Goal: Navigation & Orientation: Find specific page/section

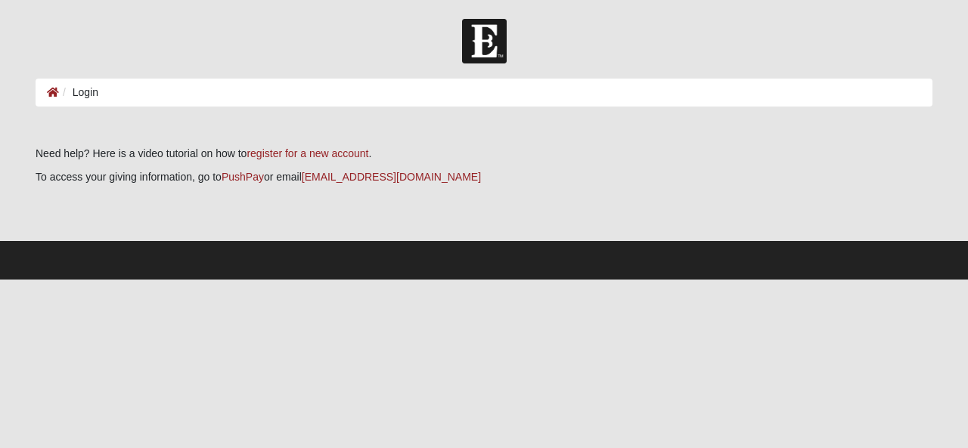
click at [114, 95] on ol "Login" at bounding box center [484, 93] width 897 height 28
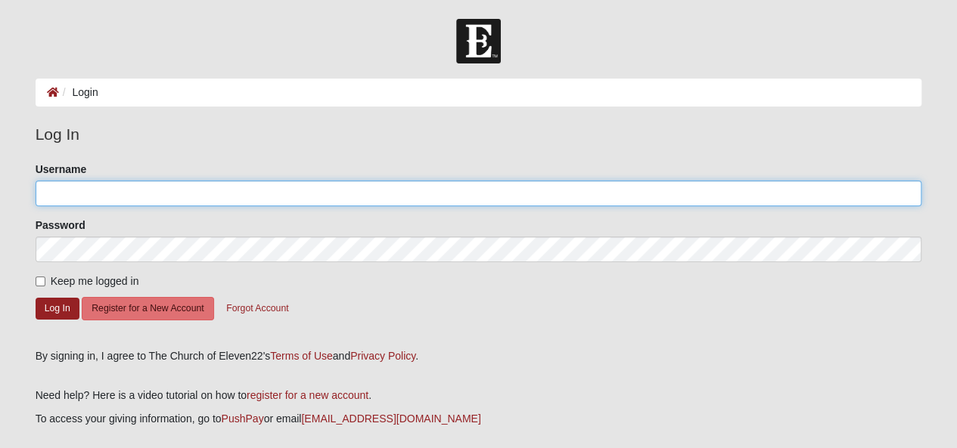
click at [64, 192] on input "Username" at bounding box center [479, 194] width 886 height 26
type input "[EMAIL_ADDRESS][DOMAIN_NAME]"
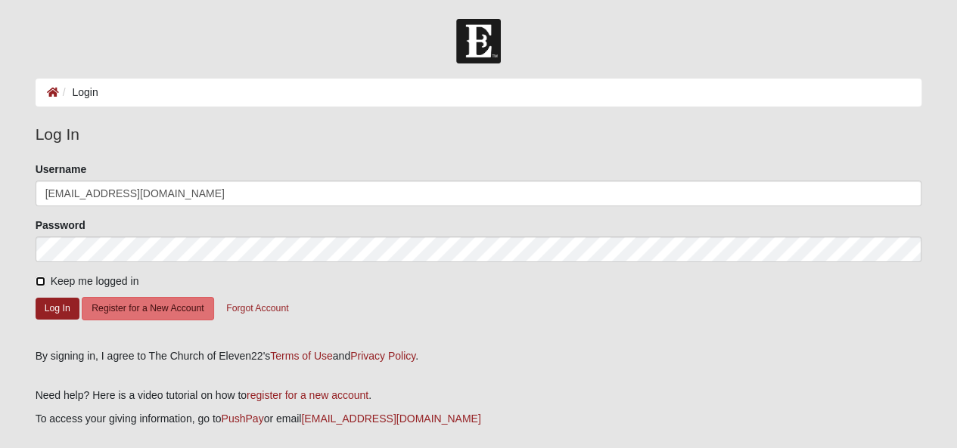
click at [39, 282] on input "Keep me logged in" at bounding box center [41, 282] width 10 height 10
checkbox input "true"
click at [51, 309] on button "Log In" at bounding box center [58, 309] width 44 height 22
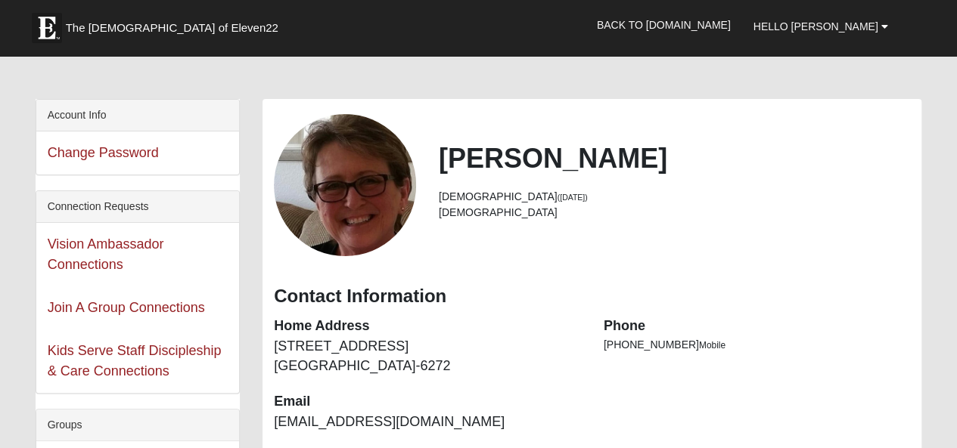
scroll to position [24, 0]
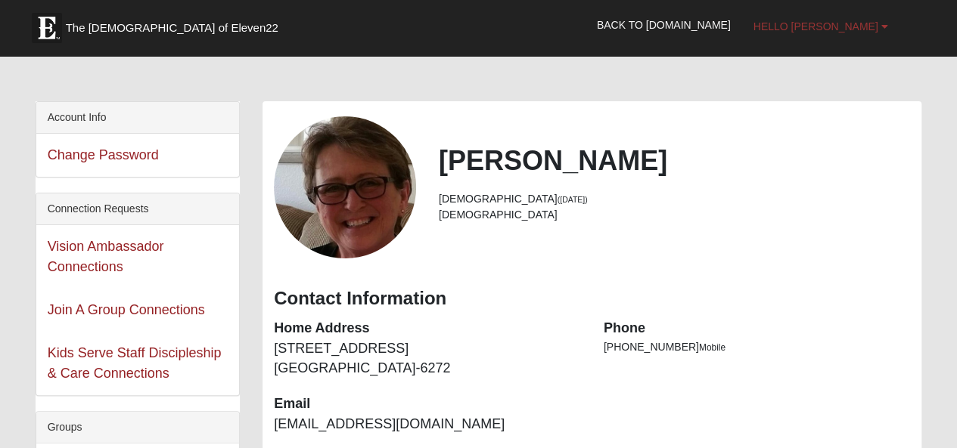
click at [882, 29] on b at bounding box center [883, 26] width 7 height 11
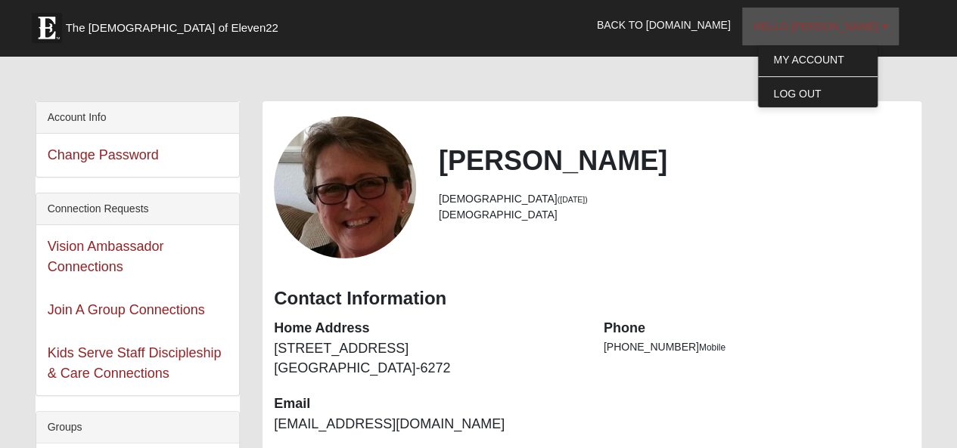
click at [882, 29] on b at bounding box center [883, 26] width 7 height 11
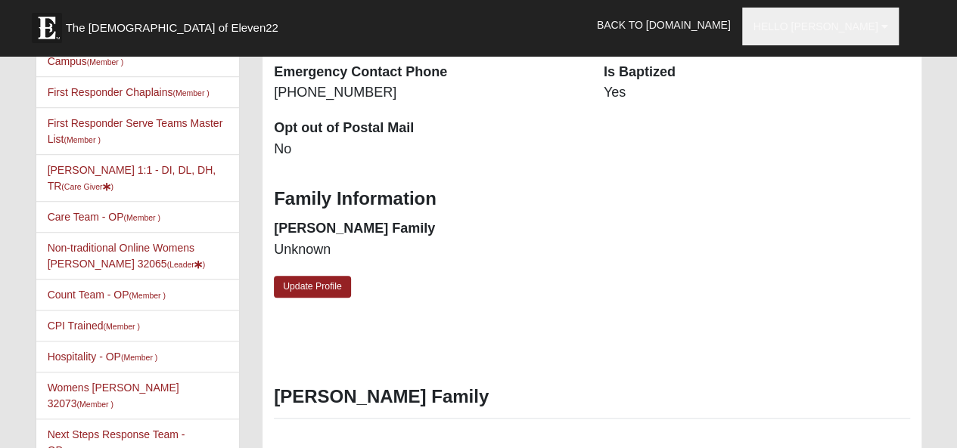
scroll to position [471, 0]
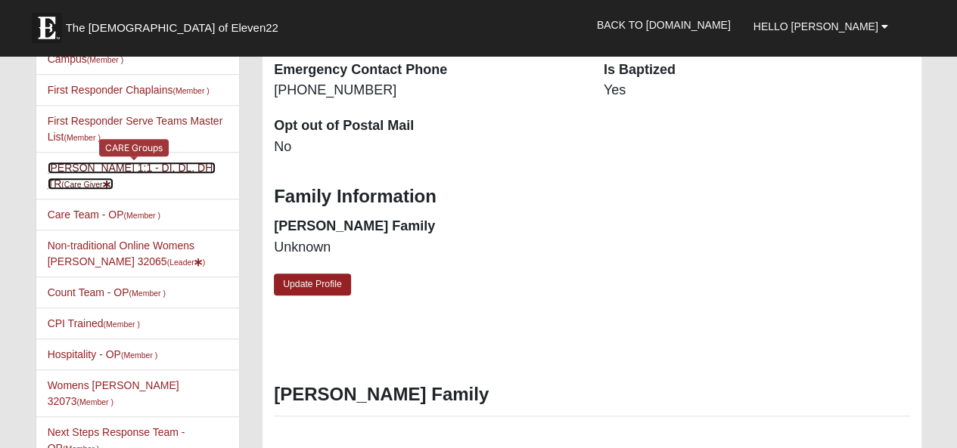
click at [113, 169] on link "[PERSON_NAME] 1:1 - DI, DL, DH, TR (Care Giver )" at bounding box center [132, 176] width 169 height 28
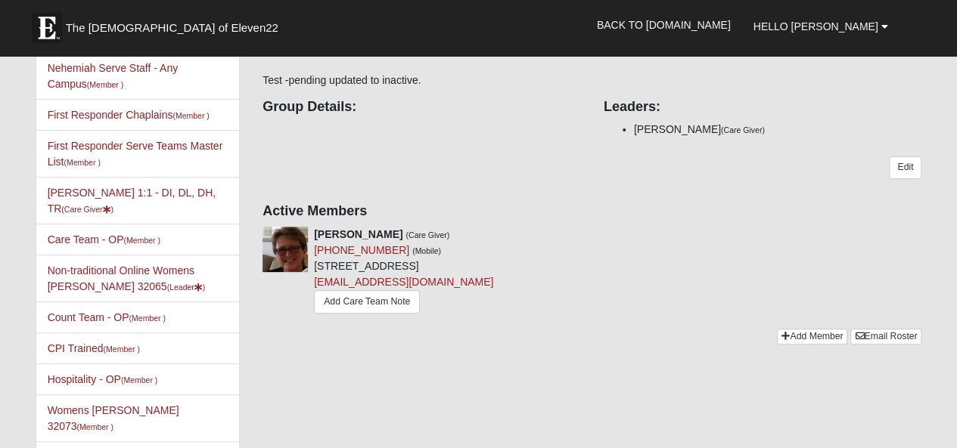
scroll to position [148, 0]
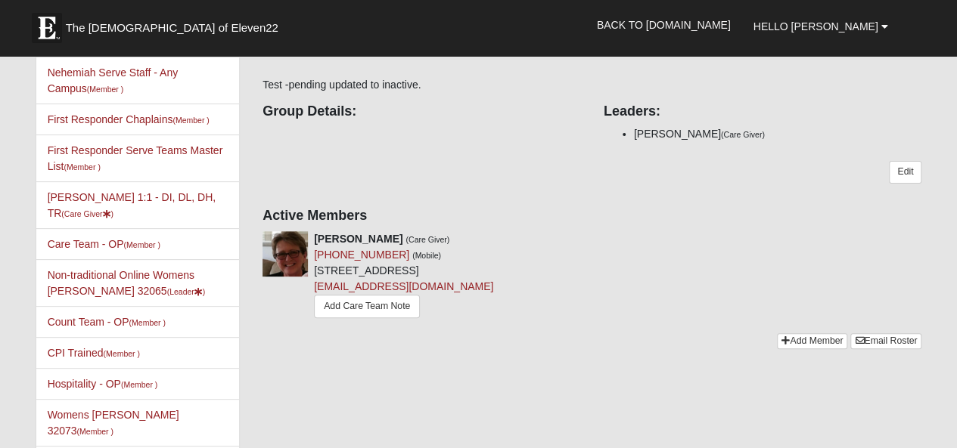
click at [114, 205] on li "[PERSON_NAME] 1:1 - DI, DL, DH, TR (Care Giver )" at bounding box center [137, 205] width 203 height 48
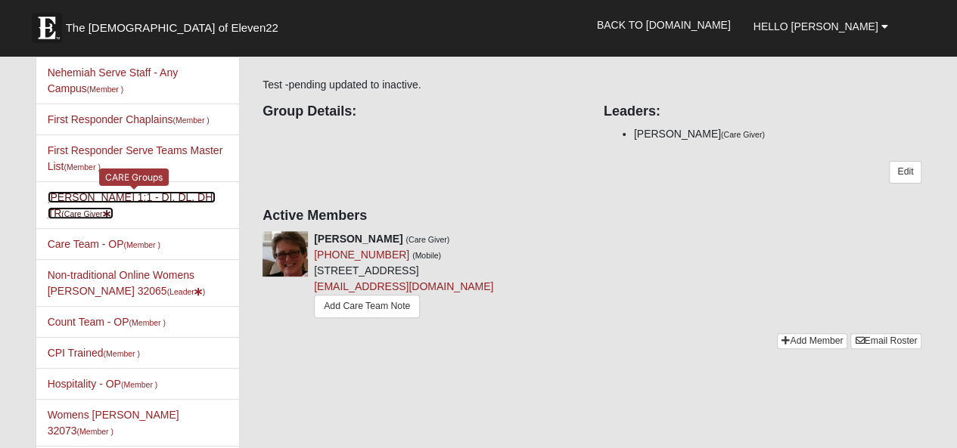
click at [106, 196] on link "Bridget Turner Jennings 1:1 - DI, DL, DH, TR (Care Giver )" at bounding box center [132, 205] width 169 height 28
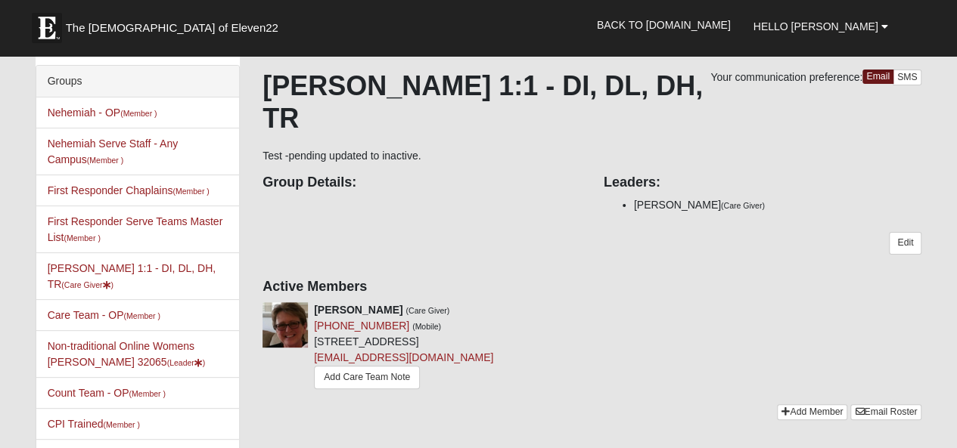
scroll to position [60, 0]
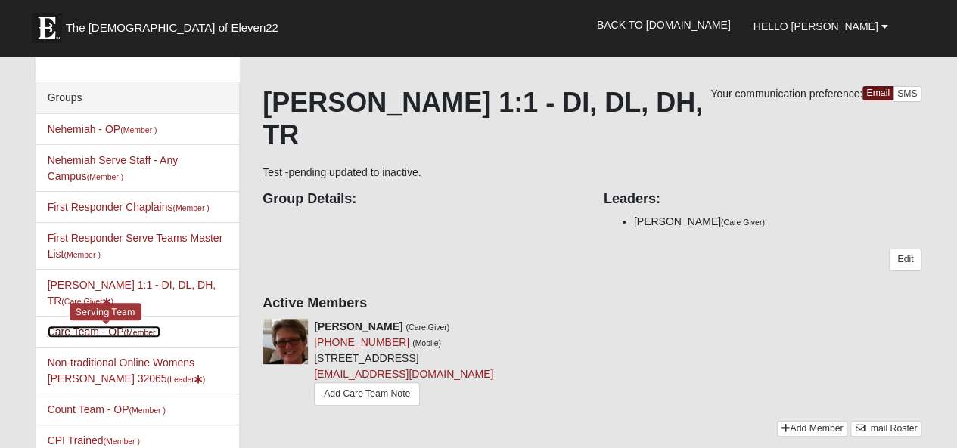
click at [98, 330] on link "Care Team - OP (Member )" at bounding box center [104, 332] width 113 height 12
